Goal: Navigation & Orientation: Find specific page/section

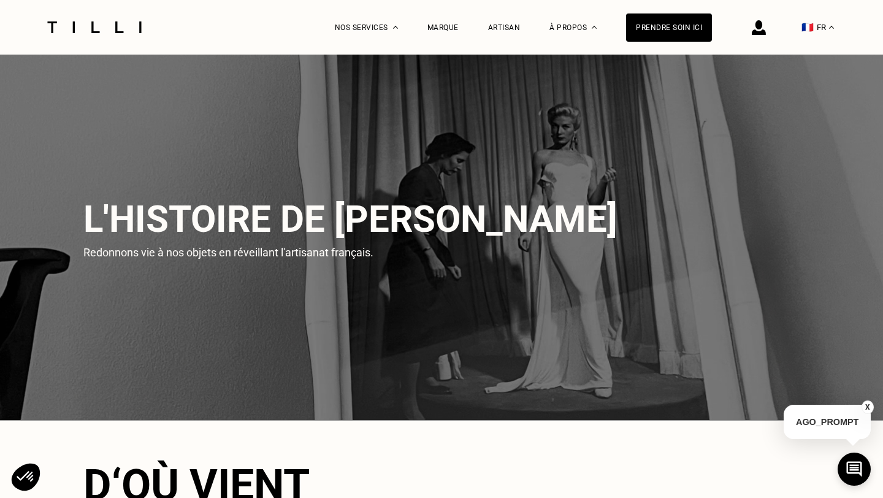
click at [122, 30] on img at bounding box center [94, 27] width 103 height 12
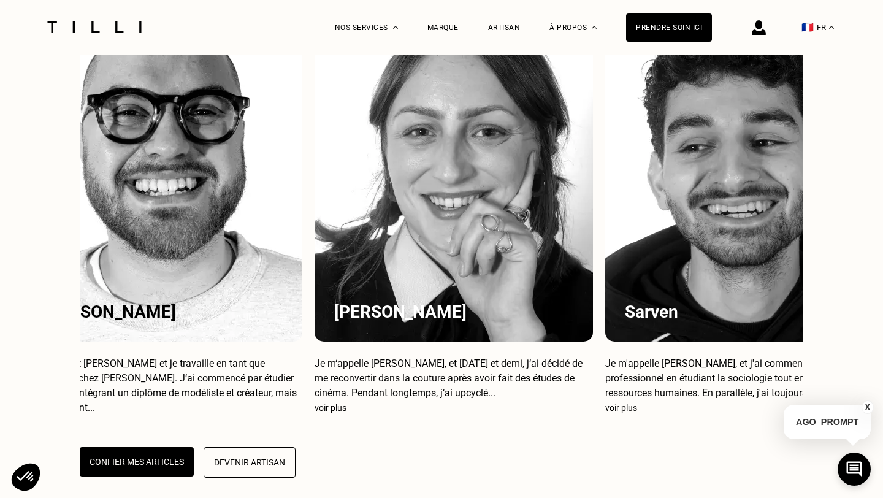
scroll to position [0, 935]
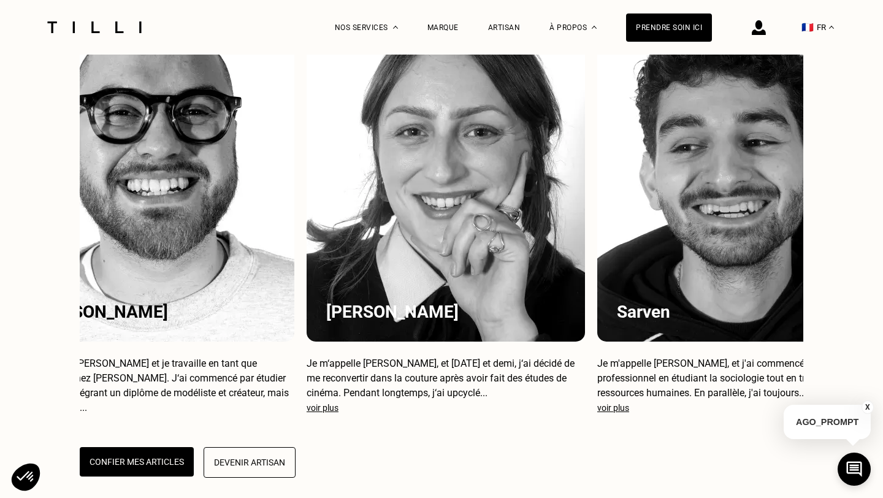
click at [330, 412] on p "voir plus" at bounding box center [445, 408] width 278 height 10
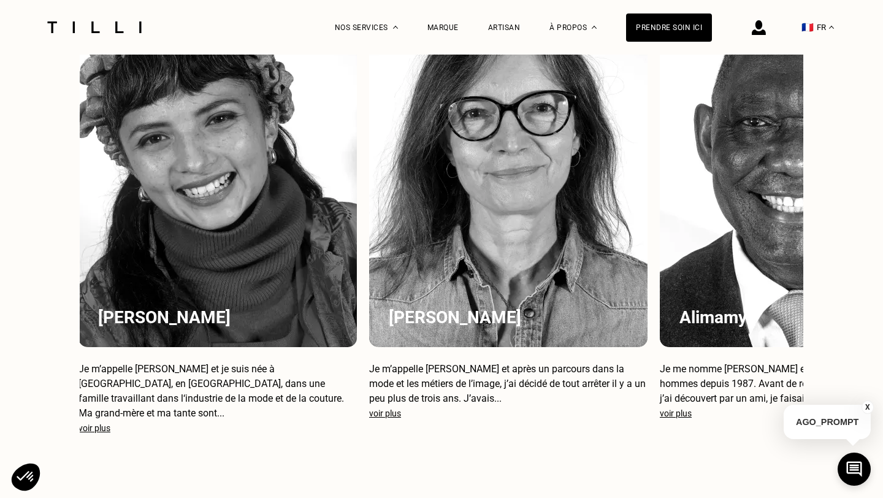
scroll to position [0, 0]
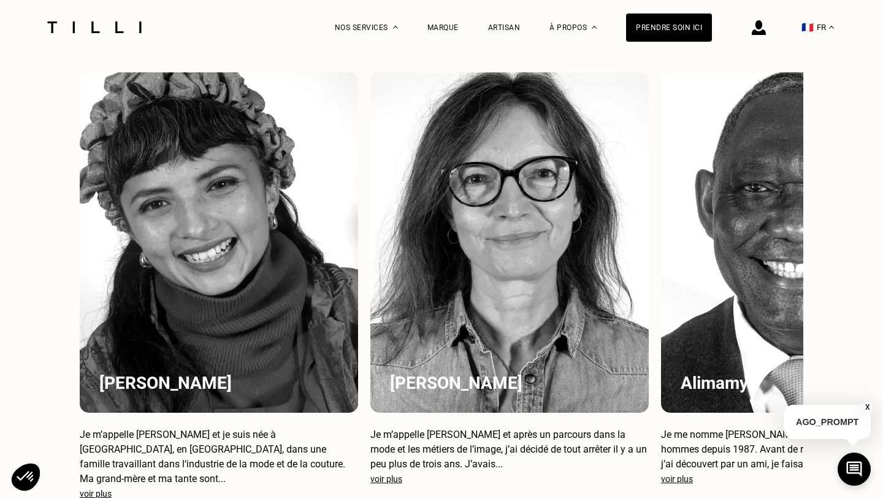
scroll to position [862, 0]
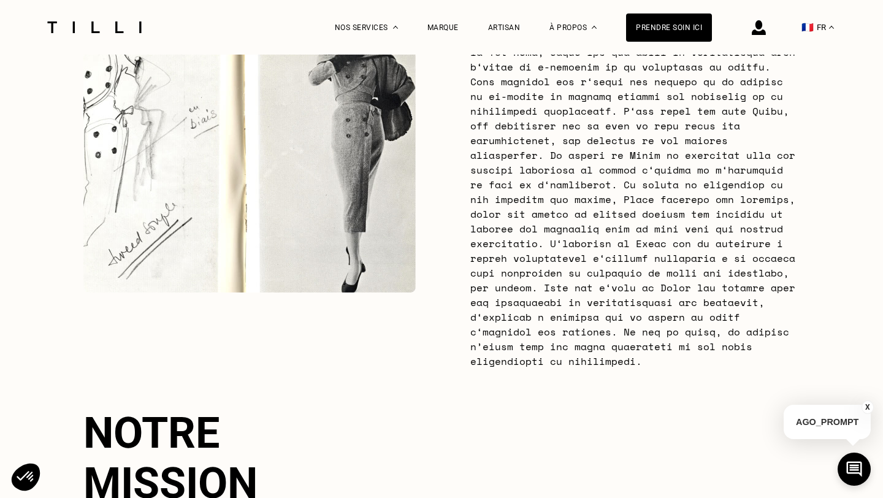
scroll to position [987, 0]
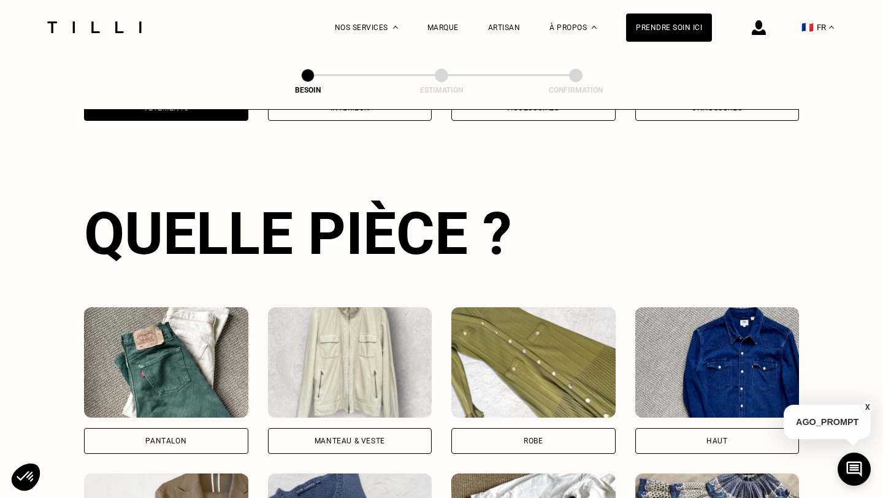
scroll to position [399, 0]
